Goal: Navigation & Orientation: Find specific page/section

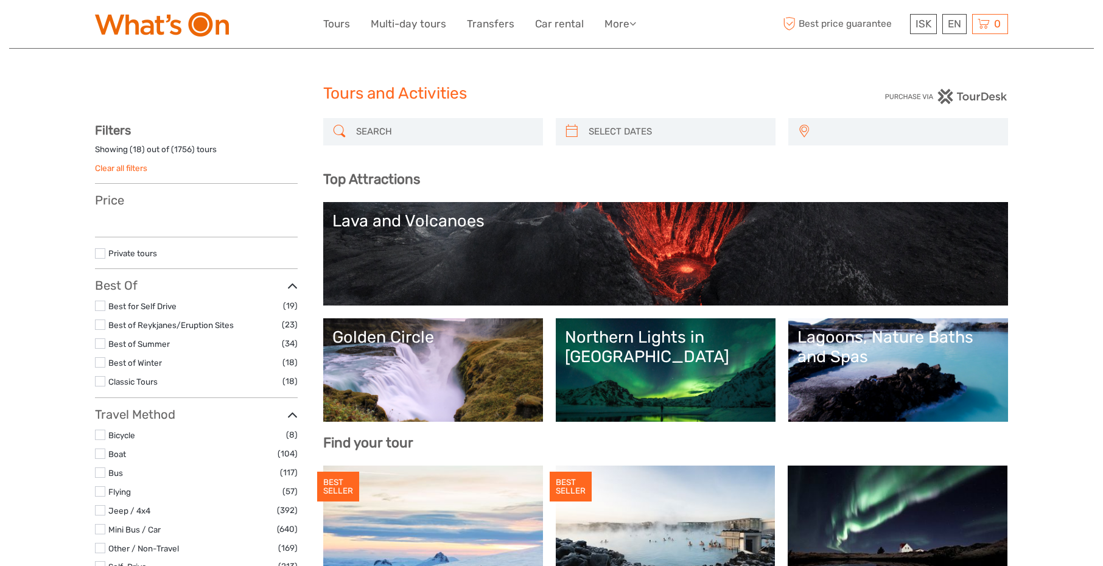
select select
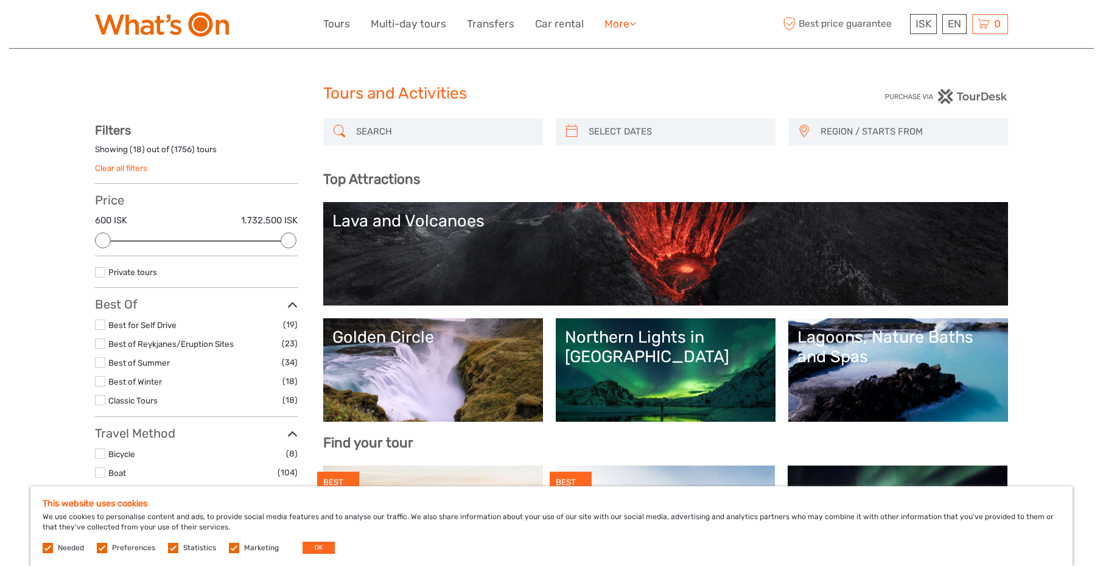
click at [632, 21] on icon at bounding box center [632, 23] width 7 height 10
click at [129, 24] on img at bounding box center [162, 24] width 134 height 24
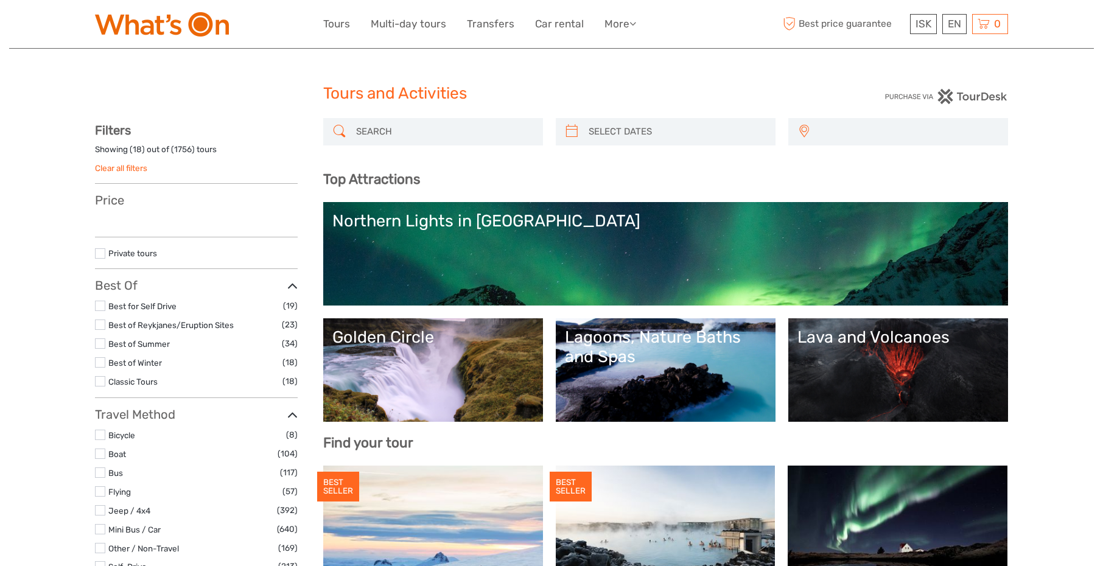
select select
